Goal: Task Accomplishment & Management: Manage account settings

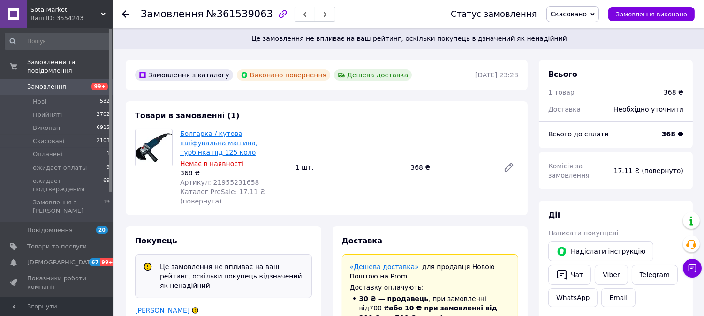
click at [258, 134] on link "Болгарка / кутова шліфувальна машина, турбінка під 125 коло" at bounding box center [218, 143] width 77 height 26
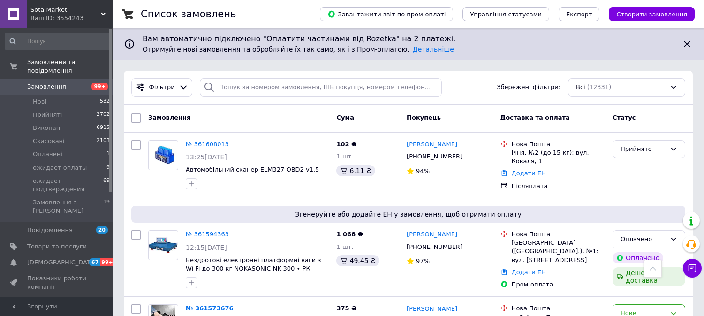
scroll to position [678, 0]
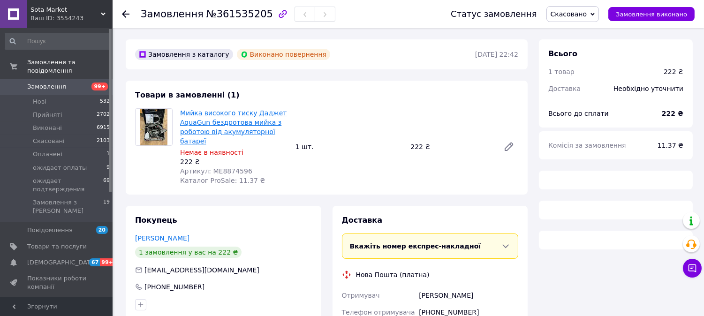
click at [241, 122] on link "Мийка високого тиску Даджет AquaGun бездротова мийка з роботою від акумуляторно…" at bounding box center [233, 127] width 107 height 36
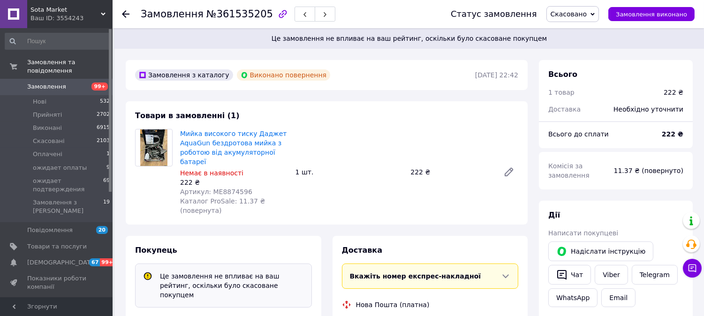
click at [67, 243] on span "Товари та послуги" at bounding box center [57, 247] width 60 height 8
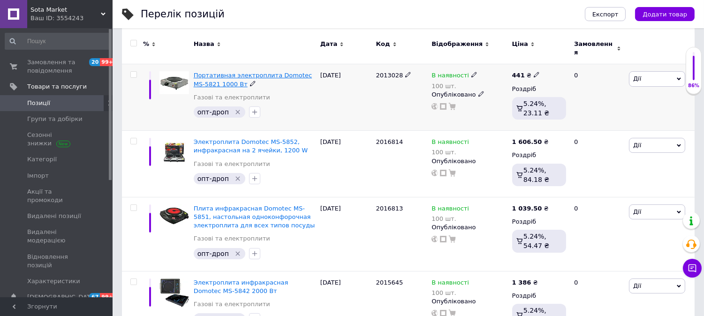
scroll to position [156, 0]
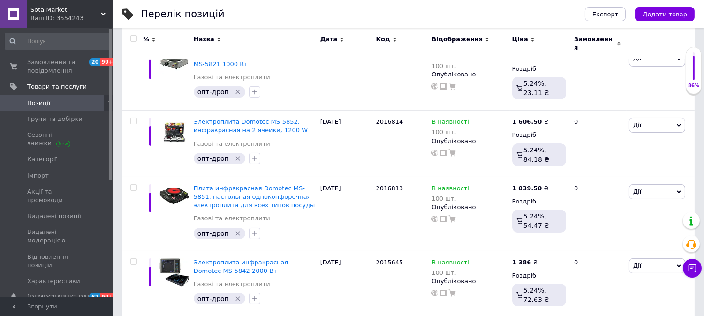
click at [53, 102] on span "Позиції" at bounding box center [57, 103] width 60 height 8
click at [53, 70] on span "Замовлення та повідомлення" at bounding box center [57, 66] width 60 height 17
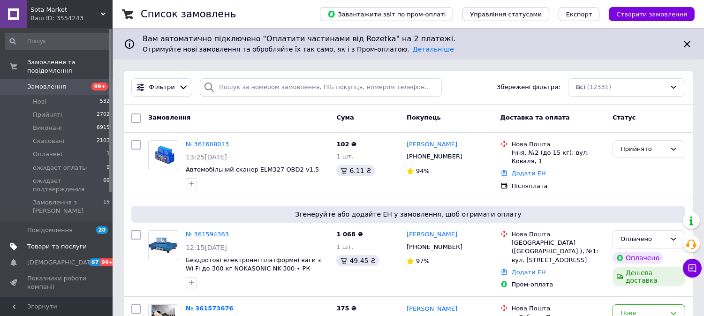
click at [62, 243] on span "Товари та послуги" at bounding box center [57, 247] width 60 height 8
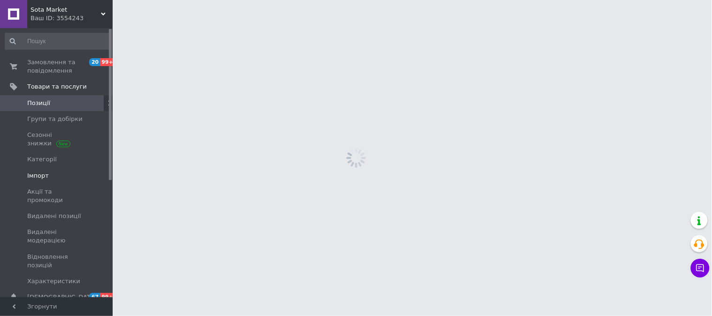
click at [57, 179] on span "Імпорт" at bounding box center [57, 176] width 60 height 8
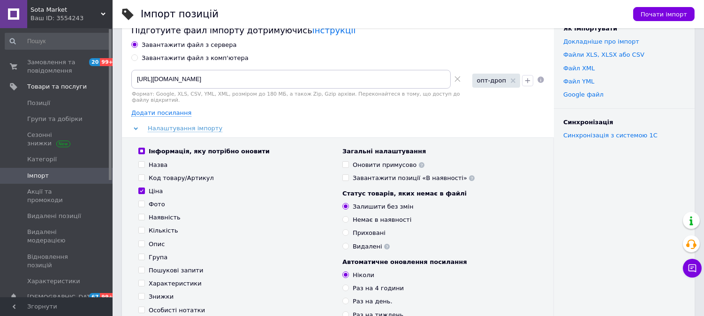
scroll to position [52, 0]
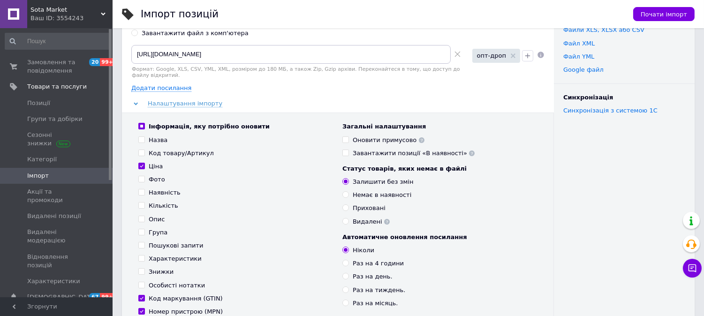
click at [157, 189] on div "Наявність" at bounding box center [165, 193] width 32 height 8
click at [145, 189] on input "Наявність" at bounding box center [141, 192] width 6 height 6
checkbox input "true"
click at [158, 202] on div "Кількість" at bounding box center [164, 206] width 30 height 8
click at [145, 202] on input "Кількість" at bounding box center [141, 205] width 6 height 6
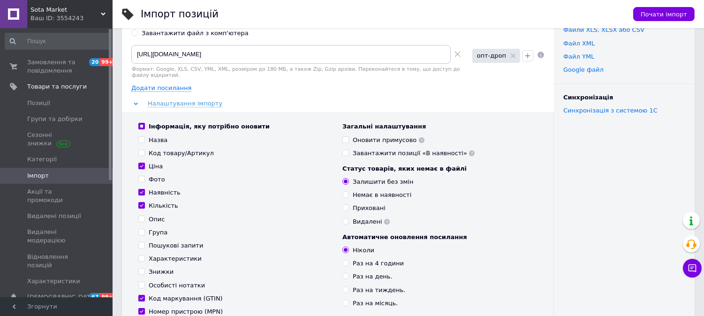
checkbox input "true"
click at [151, 151] on div "Код товару/Артикул" at bounding box center [181, 153] width 65 height 8
click at [145, 151] on input "Код товару/Артикул" at bounding box center [141, 153] width 6 height 6
checkbox input "true"
click at [152, 162] on div "Ціна" at bounding box center [156, 166] width 14 height 8
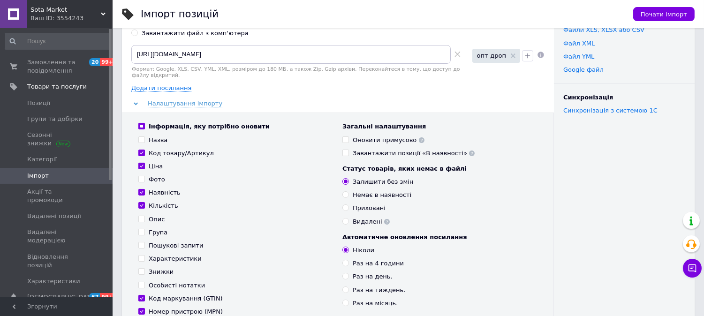
click at [145, 163] on input "Ціна" at bounding box center [141, 166] width 6 height 6
checkbox input "false"
click at [155, 149] on div "Код товару/Артикул" at bounding box center [181, 153] width 65 height 8
click at [145, 150] on input "Код товару/Артикул" at bounding box center [141, 153] width 6 height 6
checkbox input "false"
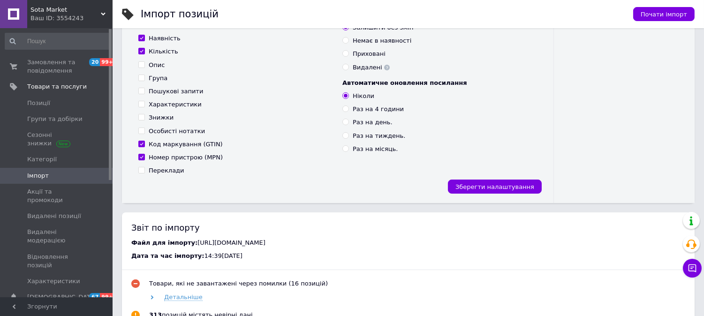
scroll to position [208, 0]
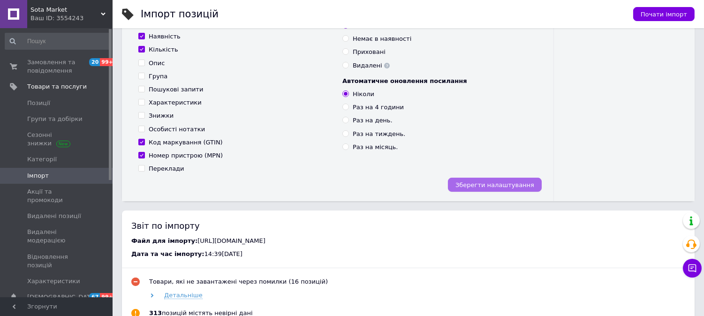
click at [487, 182] on span "Зберегти налаштування" at bounding box center [495, 185] width 79 height 7
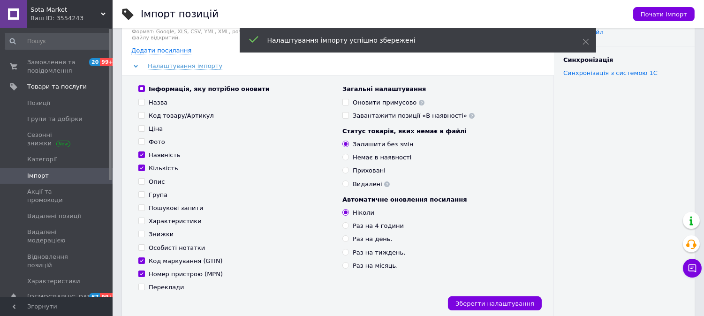
scroll to position [0, 0]
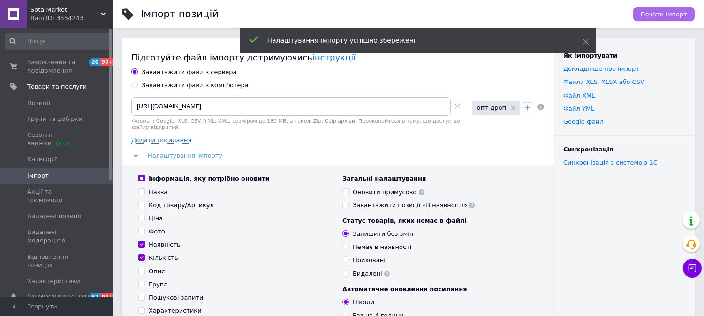
click at [658, 12] on span "Почати імпорт" at bounding box center [664, 14] width 46 height 7
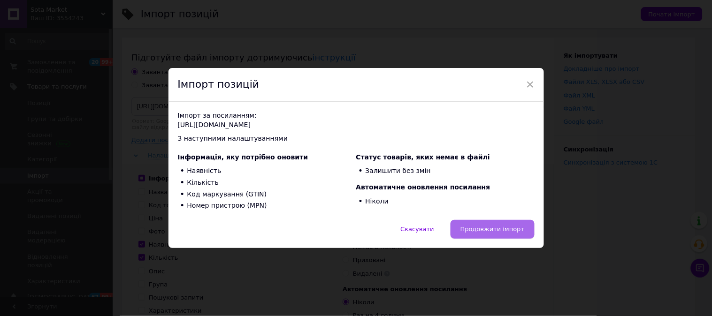
click at [508, 227] on span "Продовжити імпорт" at bounding box center [492, 229] width 64 height 7
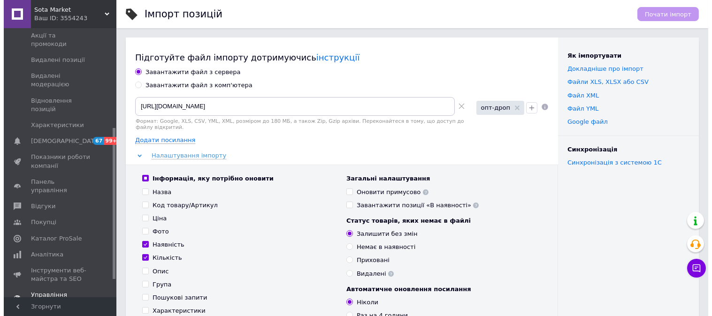
scroll to position [208, 0]
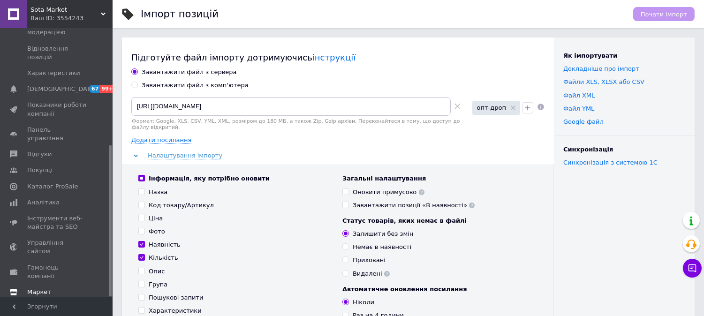
click at [47, 288] on span "Маркет" at bounding box center [39, 292] width 24 height 8
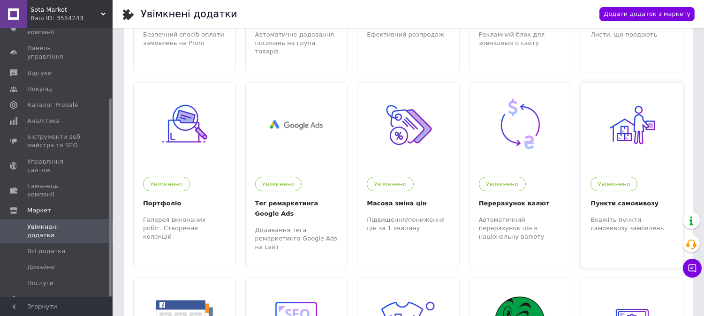
scroll to position [156, 0]
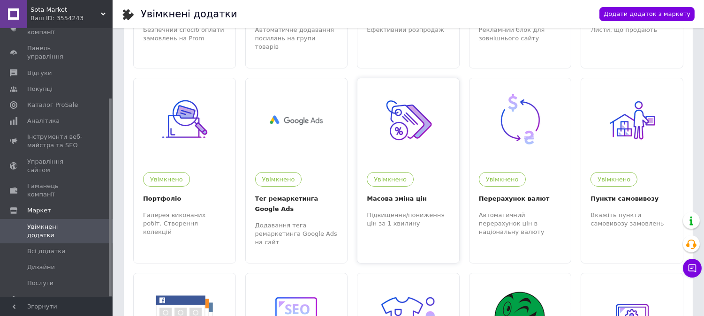
click at [412, 113] on img at bounding box center [409, 120] width 58 height 58
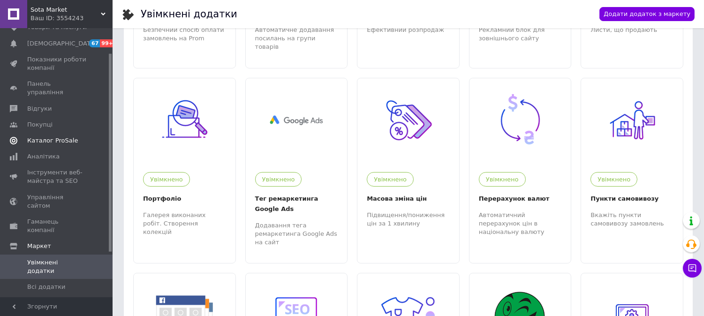
scroll to position [0, 0]
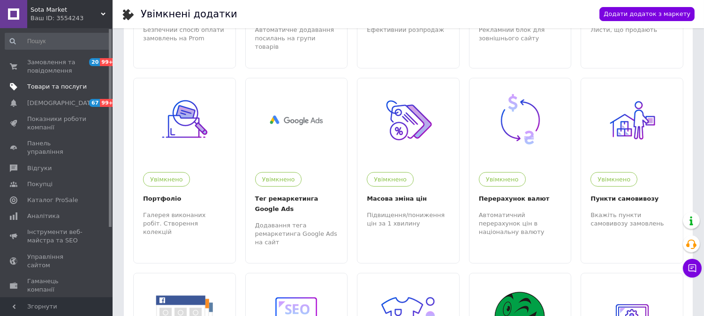
click at [59, 92] on link "Товари та послуги" at bounding box center [57, 87] width 115 height 16
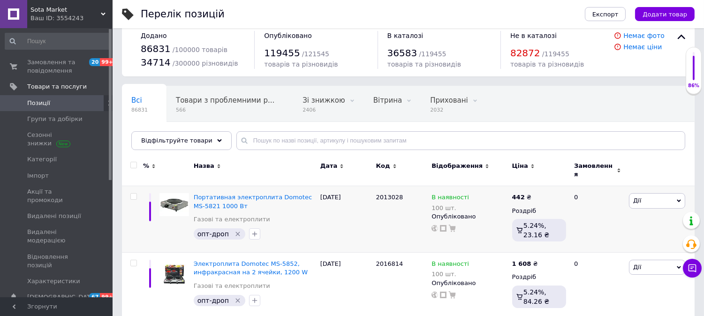
scroll to position [104, 0]
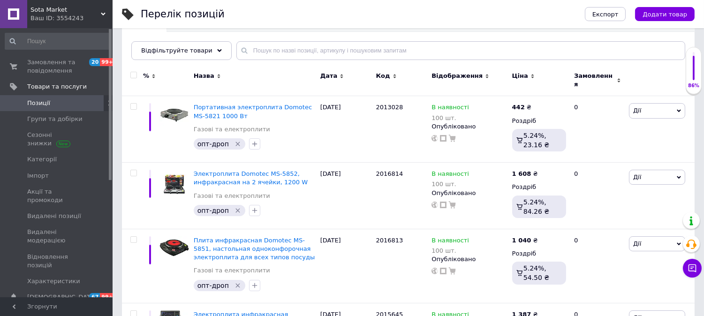
click at [132, 76] on input "checkbox" at bounding box center [133, 75] width 6 height 6
checkbox input "true"
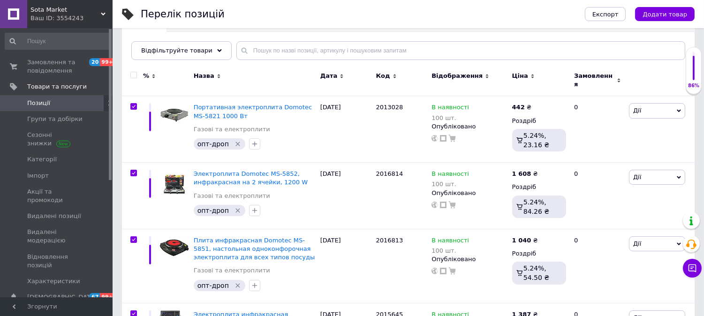
checkbox input "true"
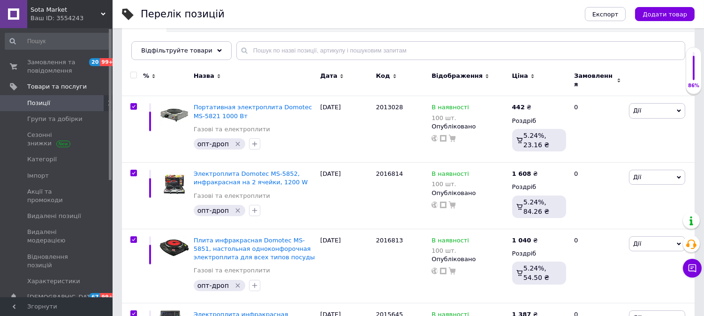
checkbox input "true"
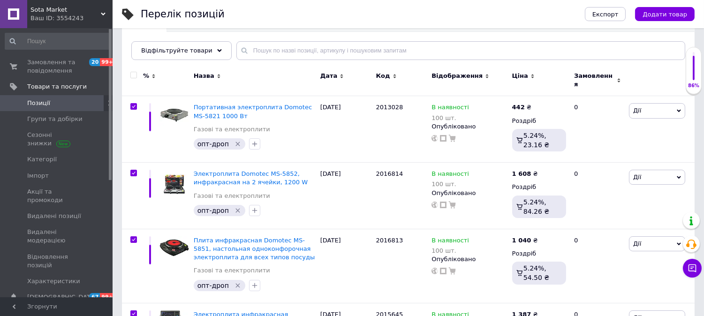
checkbox input "true"
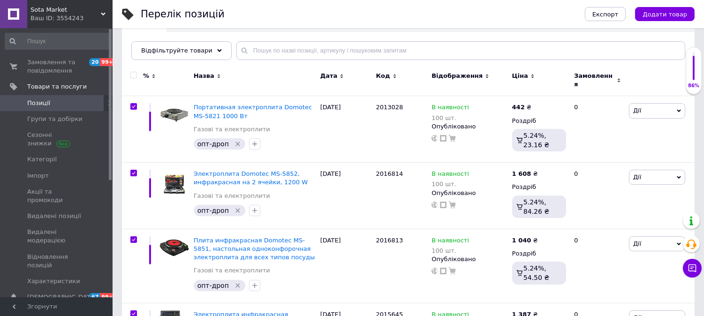
checkbox input "true"
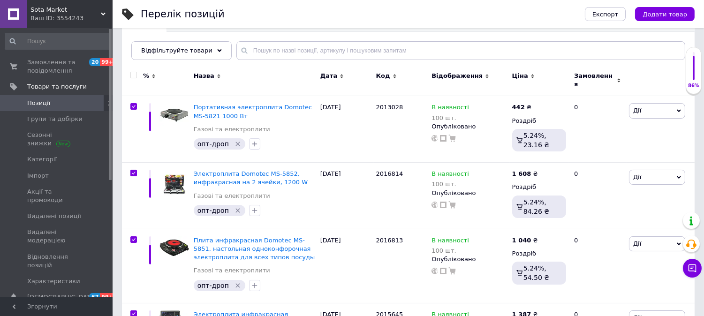
checkbox input "true"
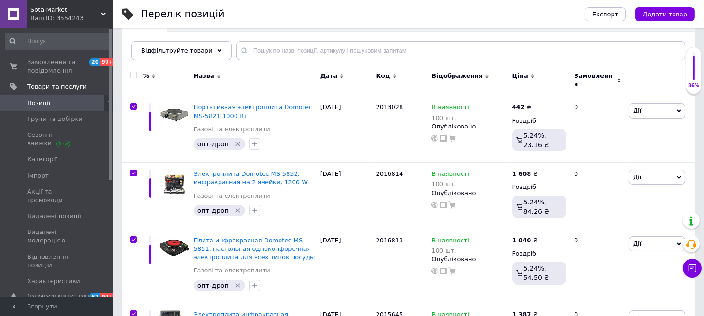
checkbox input "true"
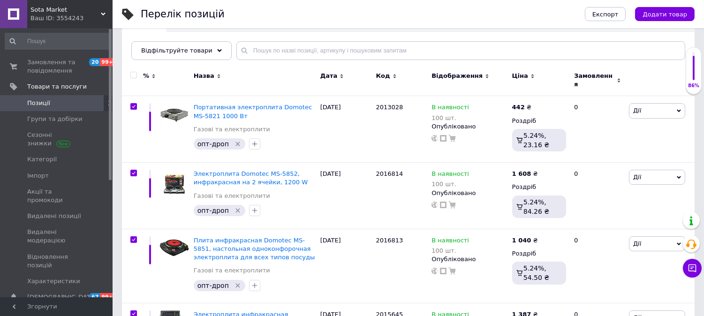
checkbox input "true"
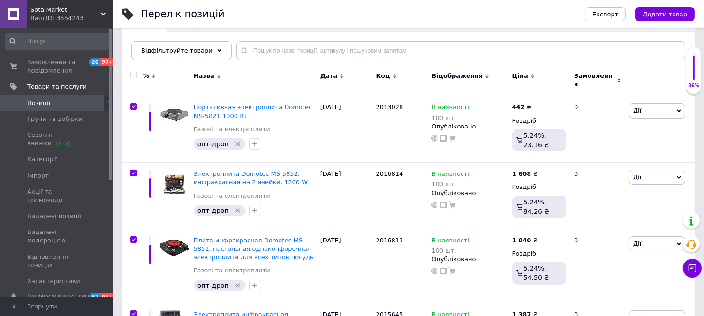
checkbox input "true"
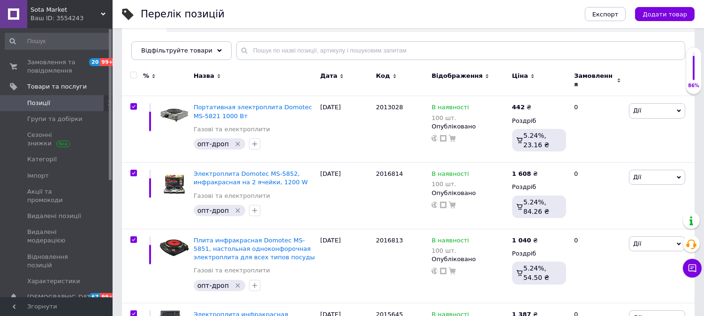
checkbox input "true"
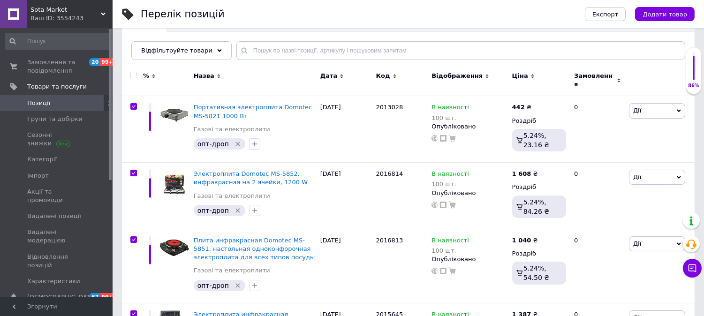
checkbox input "true"
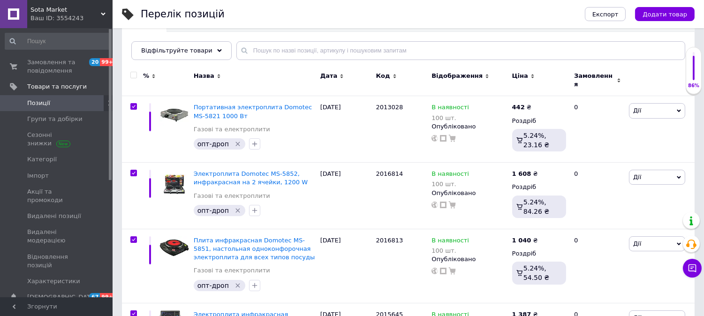
checkbox input "true"
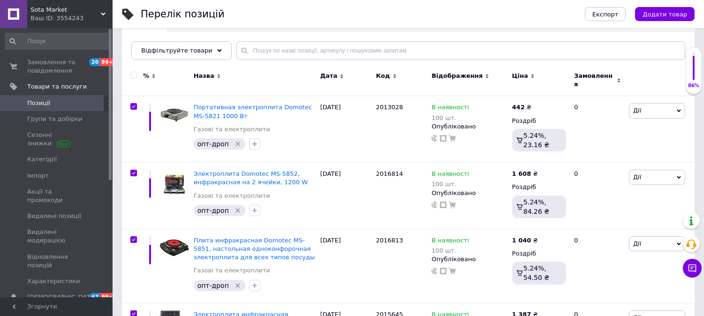
checkbox input "true"
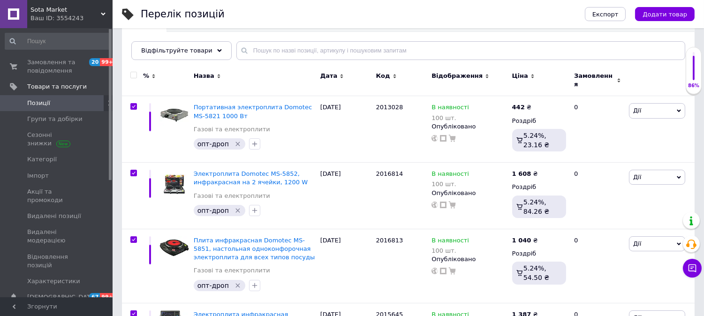
checkbox input "true"
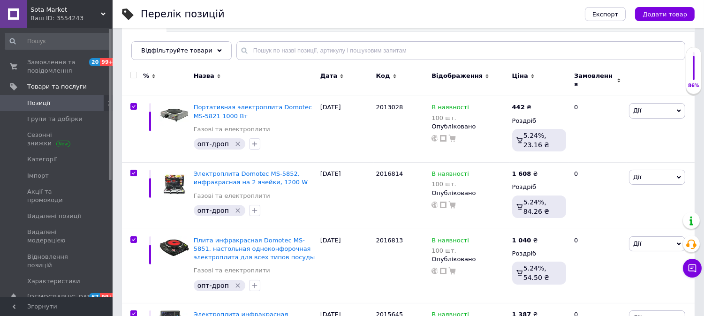
checkbox input "true"
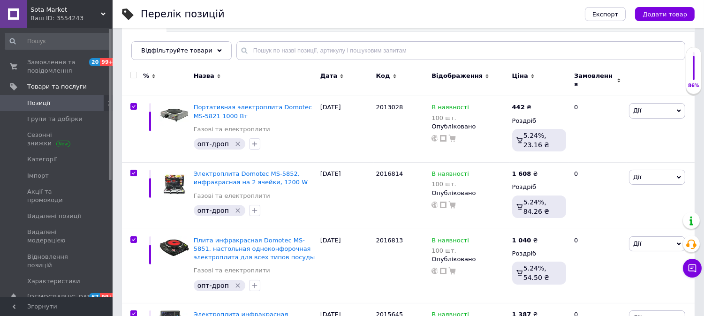
checkbox input "true"
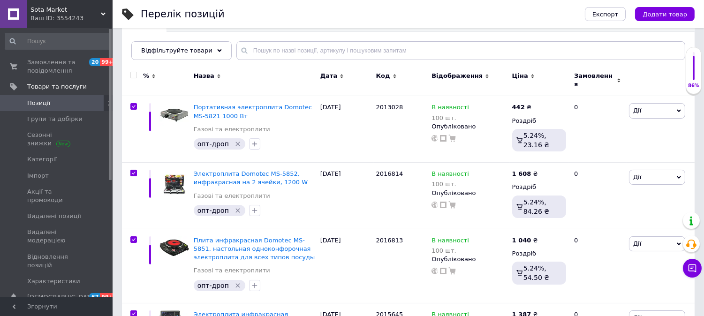
checkbox input "true"
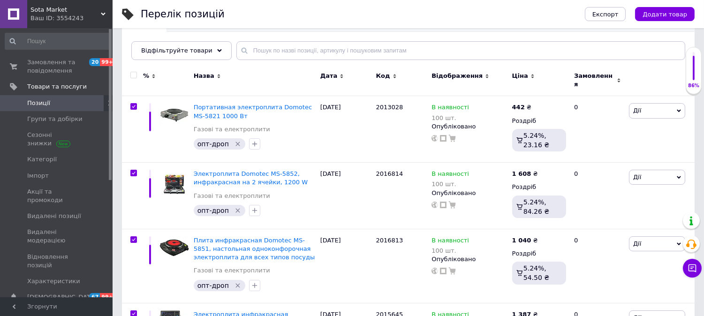
checkbox input "true"
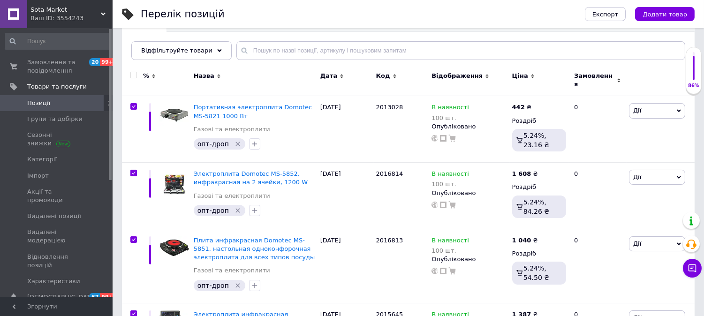
checkbox input "true"
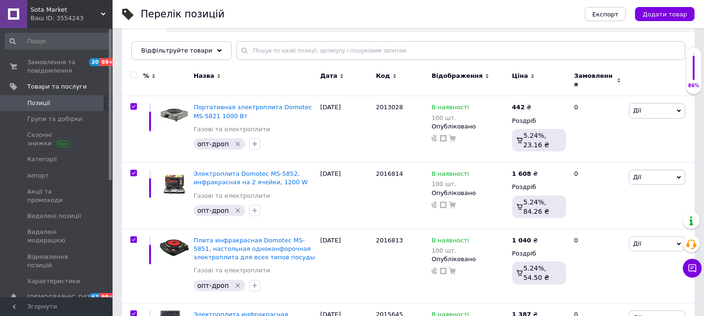
checkbox input "true"
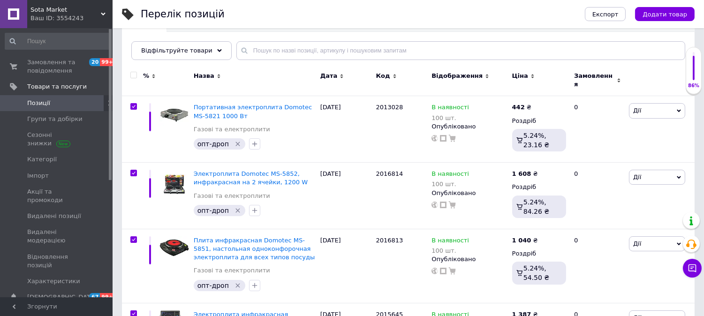
checkbox input "true"
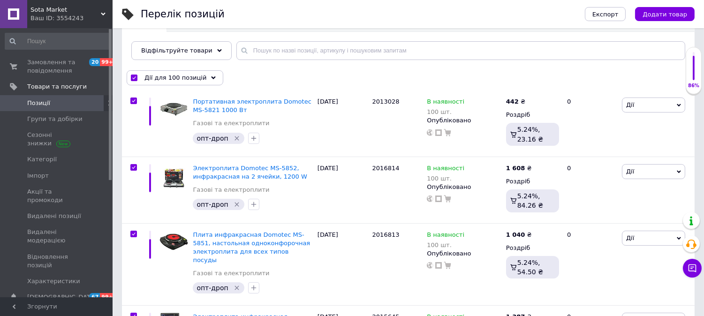
click at [158, 82] on div "Дії для 100 позицій" at bounding box center [175, 77] width 97 height 15
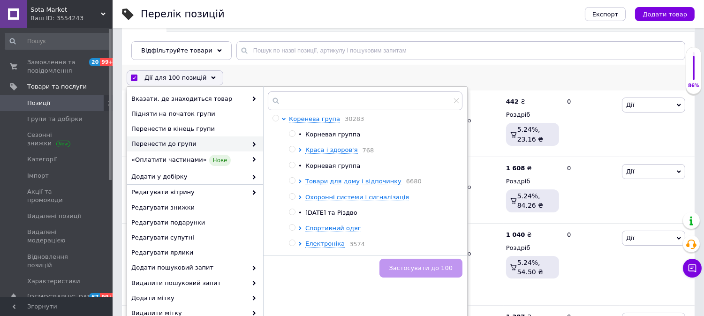
click at [277, 117] on input "radio" at bounding box center [276, 118] width 6 height 6
radio input "true"
click at [407, 269] on span "Застосувати до 100" at bounding box center [420, 268] width 63 height 7
click at [406, 261] on button "Застосувати до 100" at bounding box center [421, 268] width 83 height 19
checkbox input "false"
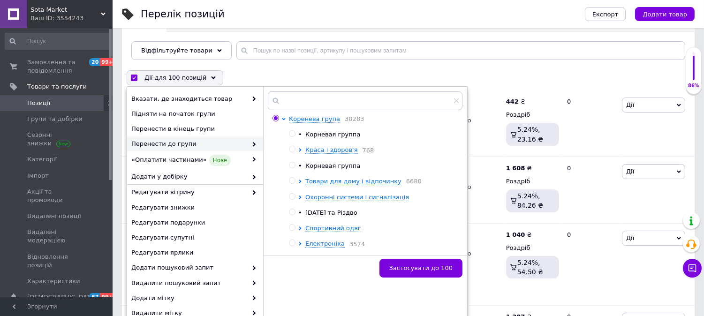
checkbox input "false"
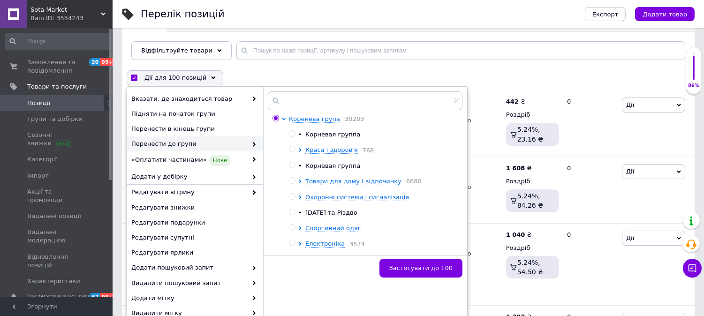
checkbox input "false"
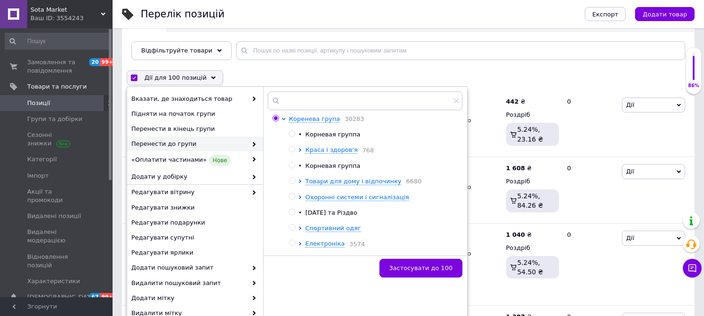
checkbox input "false"
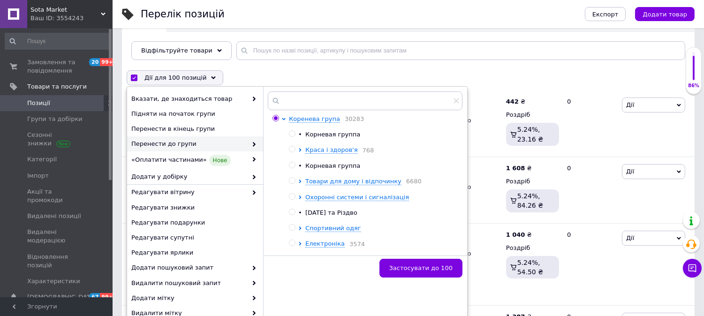
checkbox input "false"
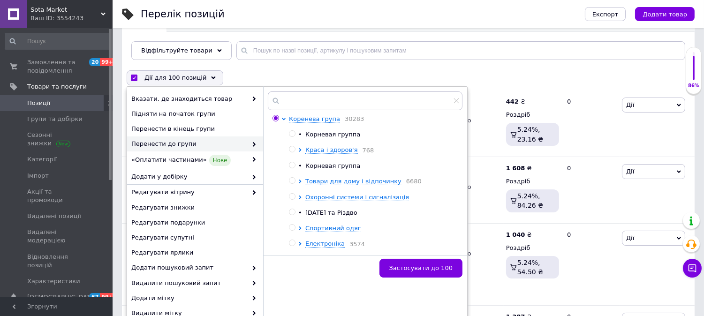
checkbox input "false"
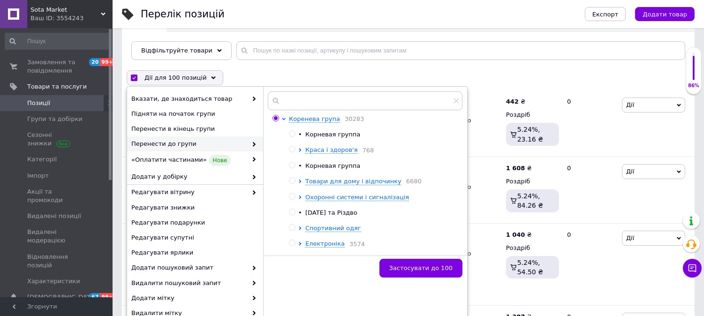
checkbox input "false"
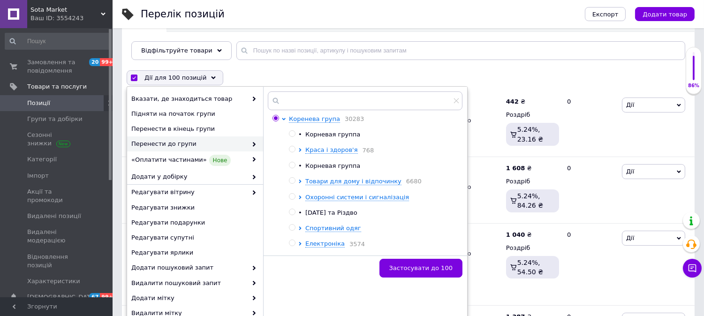
checkbox input "false"
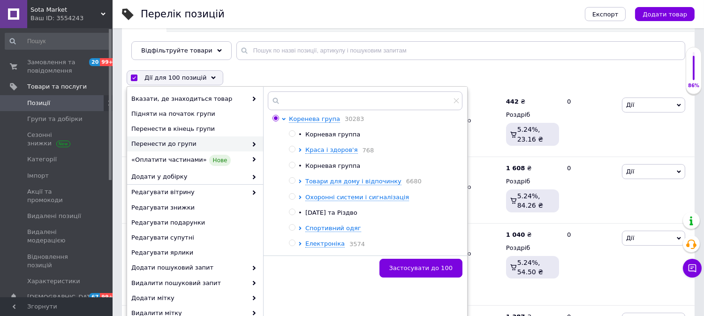
checkbox input "false"
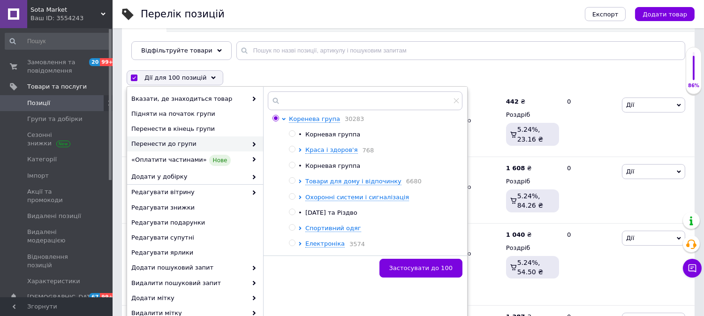
checkbox input "false"
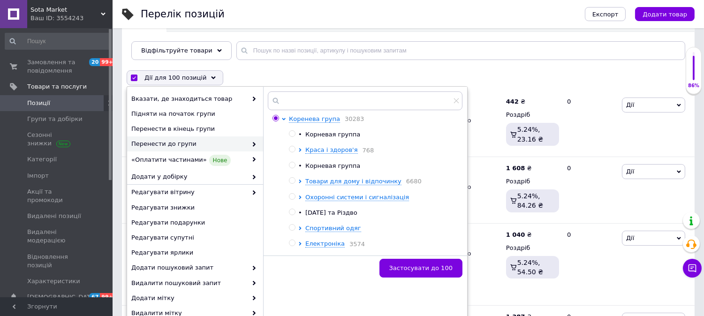
checkbox input "false"
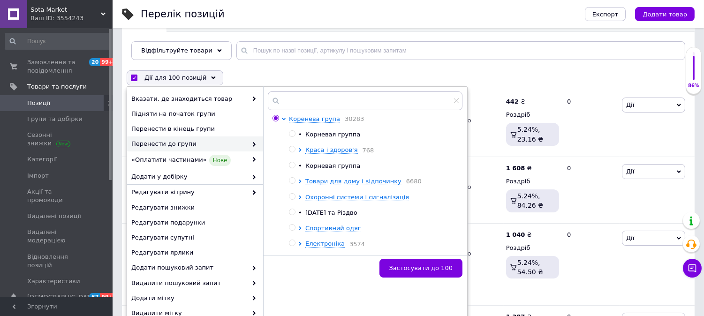
checkbox input "false"
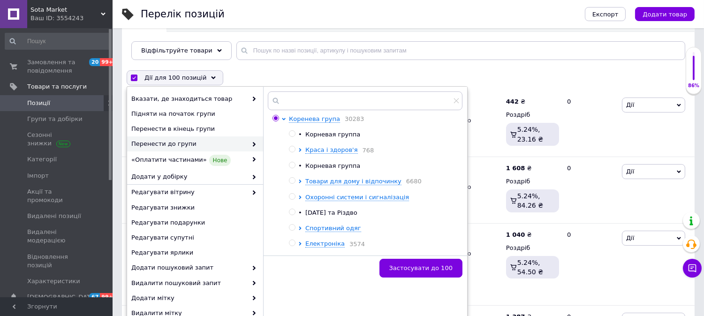
checkbox input "false"
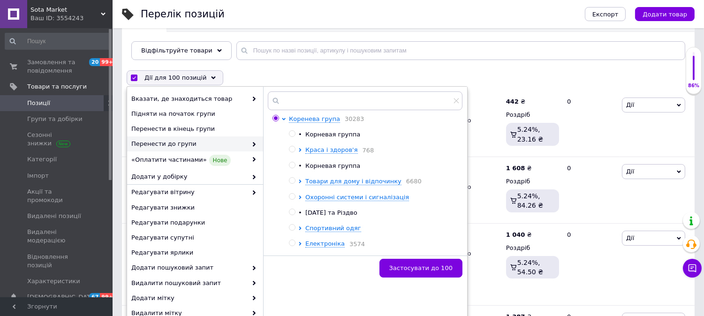
checkbox input "false"
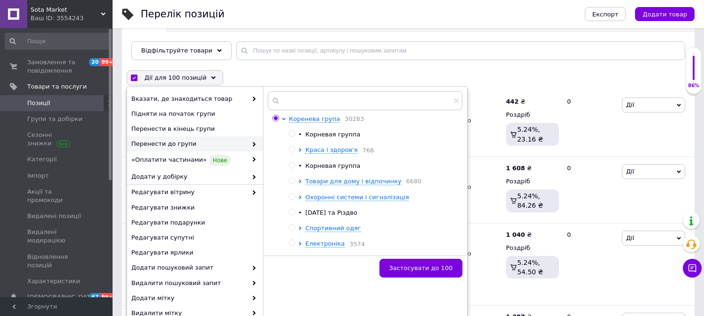
checkbox input "false"
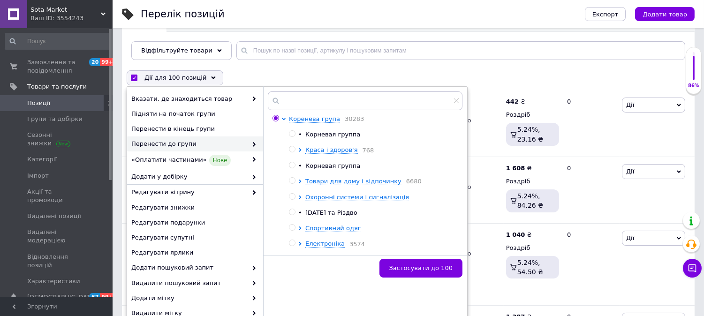
checkbox input "false"
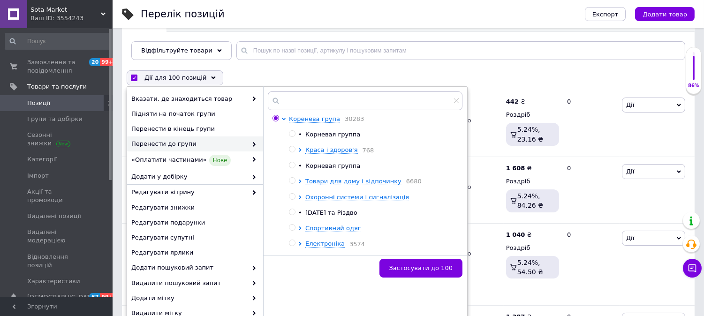
checkbox input "false"
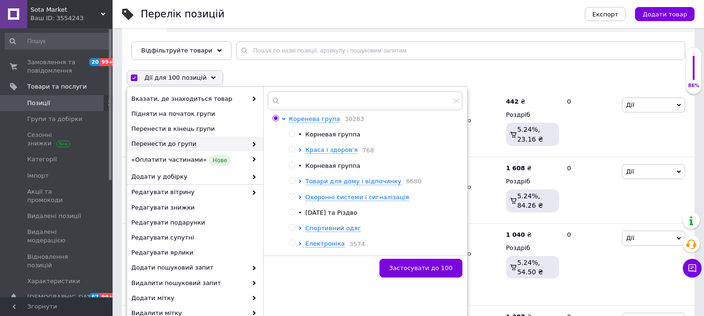
checkbox input "false"
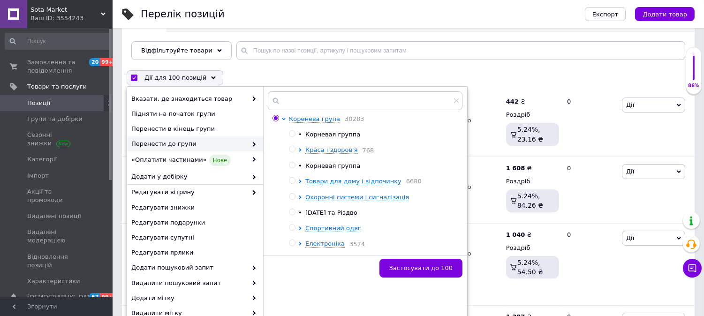
checkbox input "false"
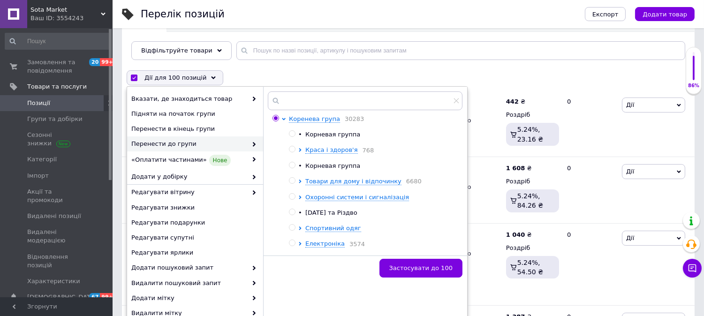
checkbox input "false"
